Goal: Information Seeking & Learning: Learn about a topic

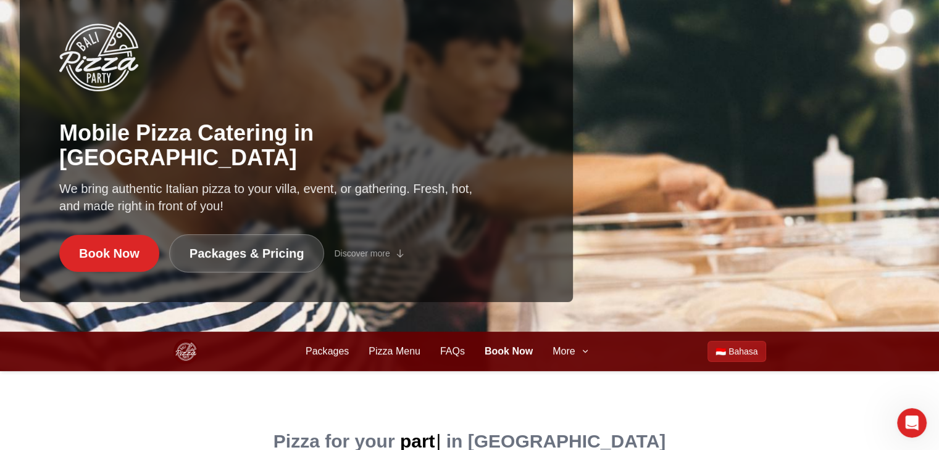
scroll to position [123, 0]
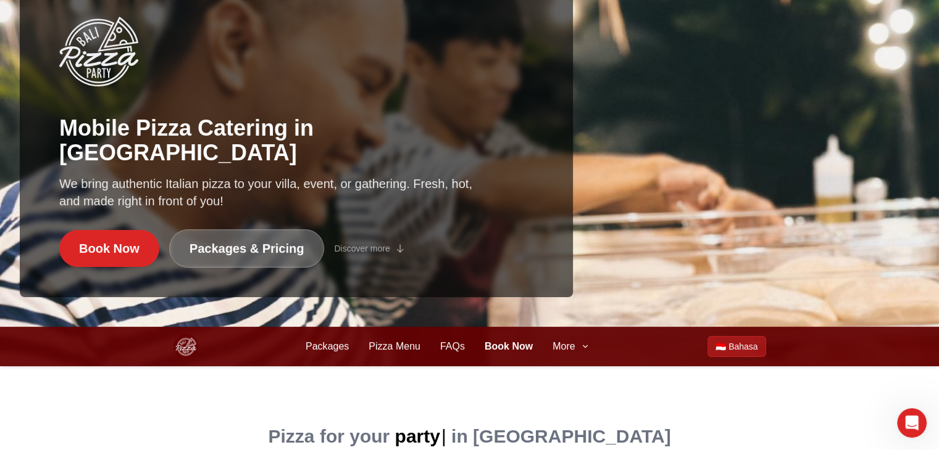
click at [270, 255] on link "Packages & Pricing" at bounding box center [246, 249] width 155 height 38
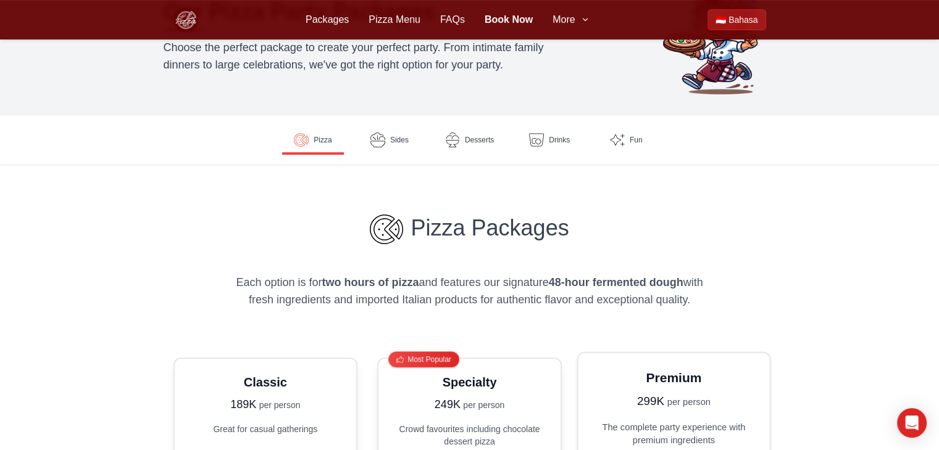
scroll to position [62, 0]
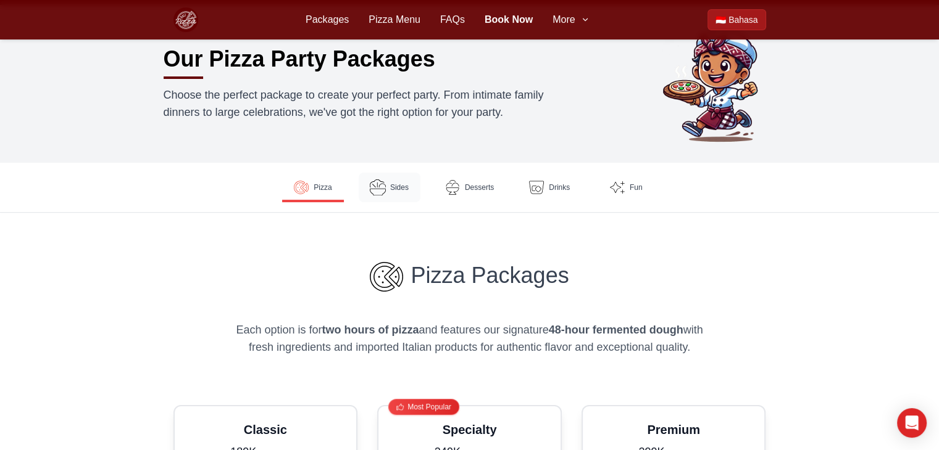
click at [396, 184] on span "Sides" at bounding box center [399, 188] width 19 height 10
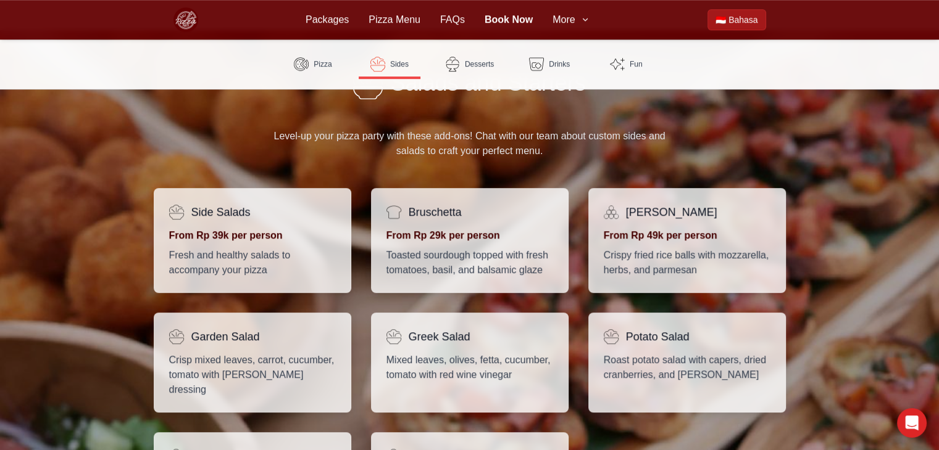
scroll to position [745, 0]
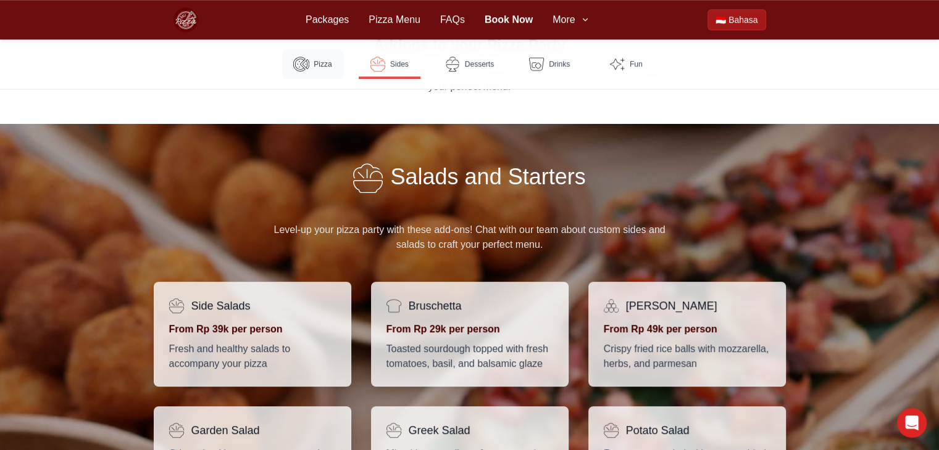
click at [331, 68] on link "Pizza" at bounding box center [313, 64] width 62 height 30
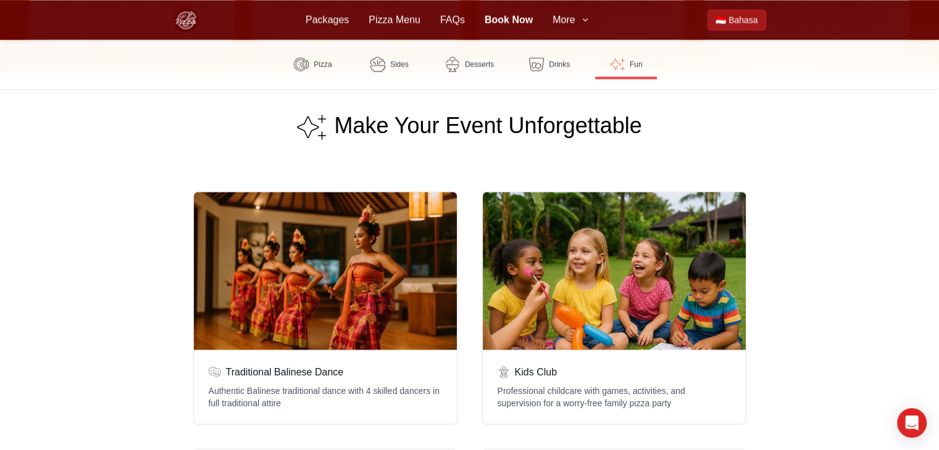
scroll to position [2236, 0]
